Goal: Task Accomplishment & Management: Use online tool/utility

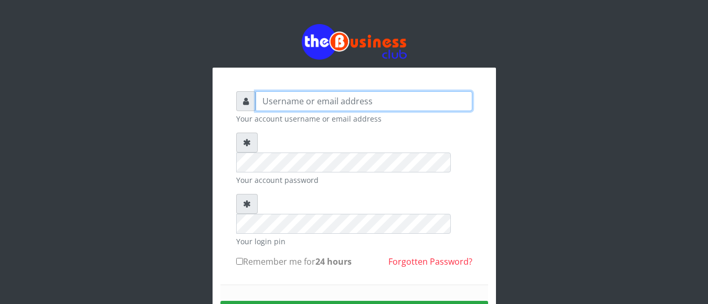
type input "jamilumusaboe@gmail.com"
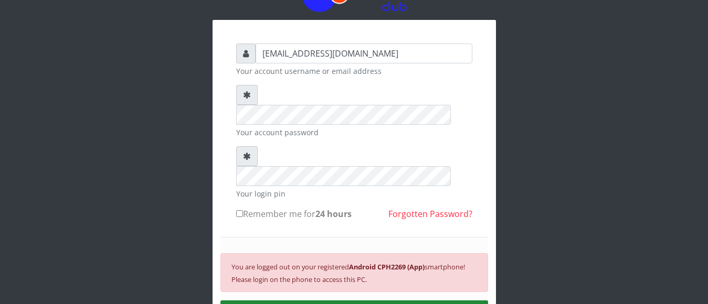
scroll to position [63, 0]
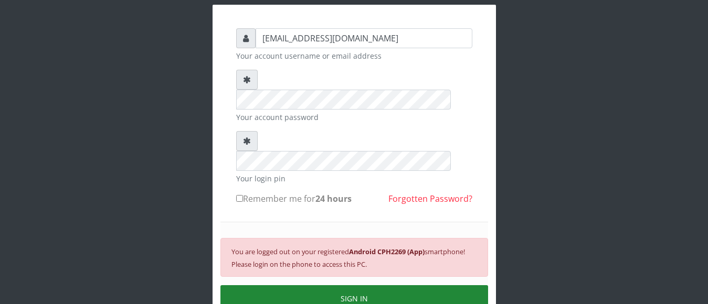
click at [332, 286] on button "SIGN IN" at bounding box center [354, 299] width 268 height 27
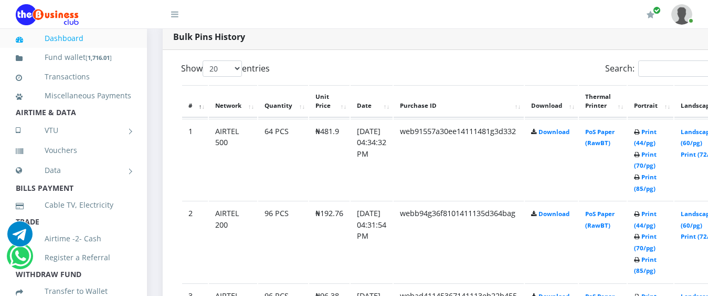
scroll to position [546, 0]
click at [640, 129] on icon at bounding box center [637, 132] width 6 height 6
click at [657, 127] on link "Print (44/pg)" at bounding box center [645, 136] width 23 height 19
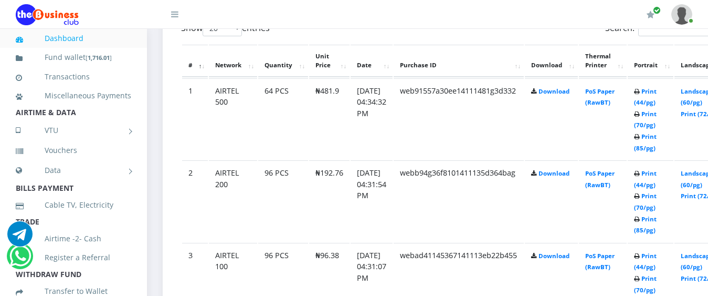
scroll to position [607, 0]
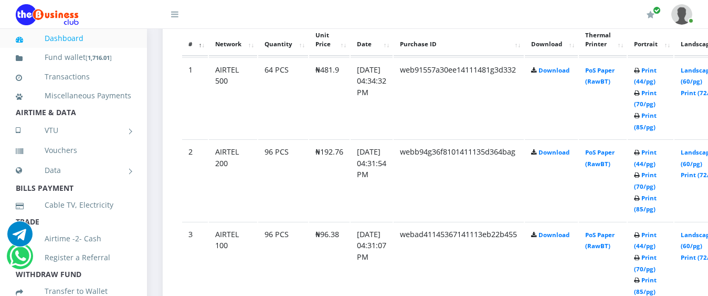
click at [660, 148] on td "Print (44/pg) Print (70/pg) Print (85/pg)" at bounding box center [651, 179] width 46 height 81
click at [657, 148] on link "Print (44/pg)" at bounding box center [645, 157] width 23 height 19
click at [657, 230] on link "Print (44/pg)" at bounding box center [645, 239] width 23 height 19
